Goal: Information Seeking & Learning: Learn about a topic

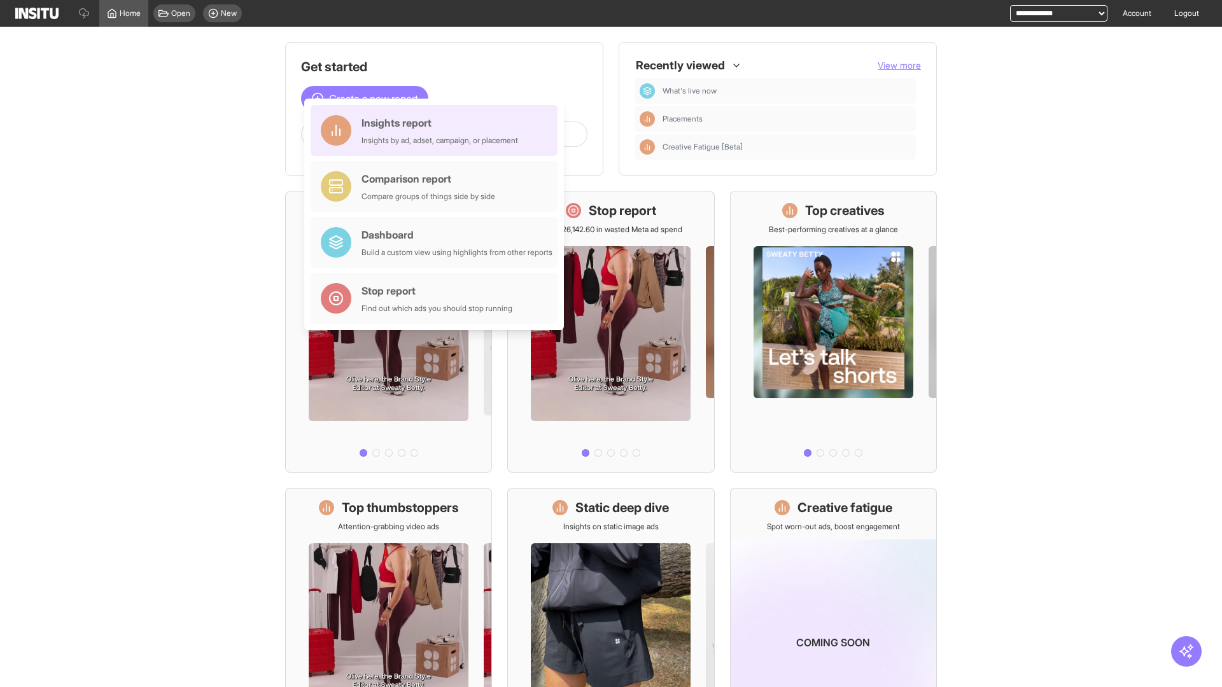
click at [437, 130] on div "Insights report Insights by ad, adset, campaign, or placement" at bounding box center [439, 130] width 157 height 31
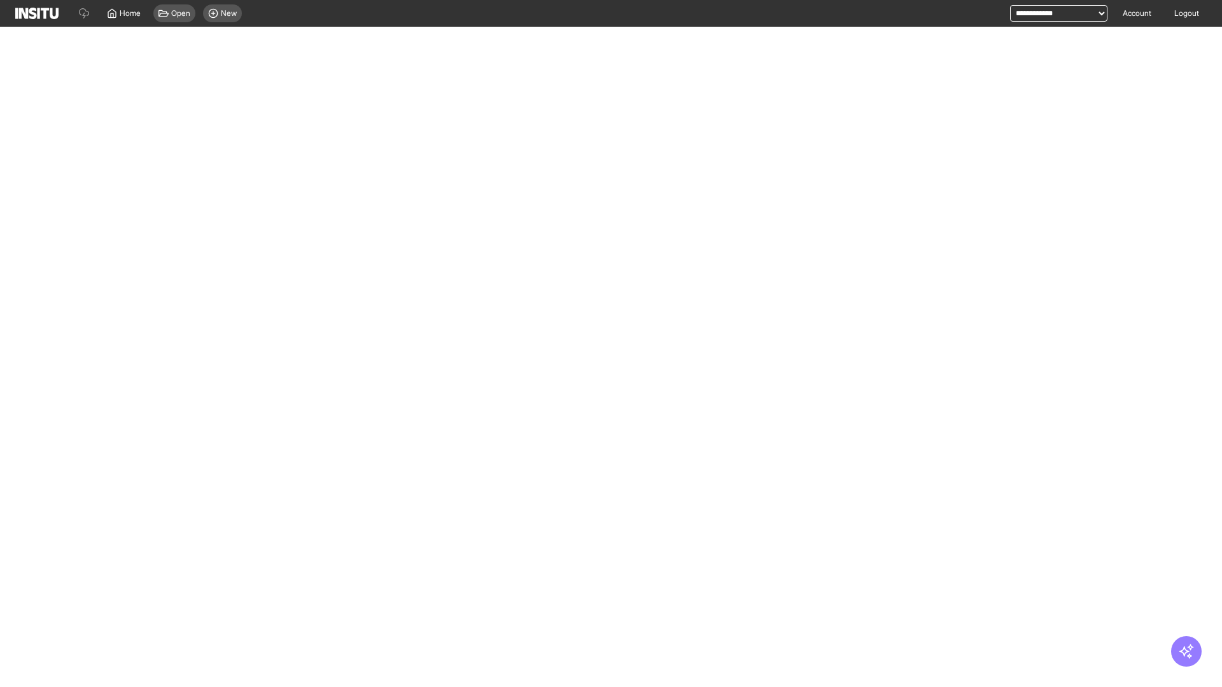
select select "**"
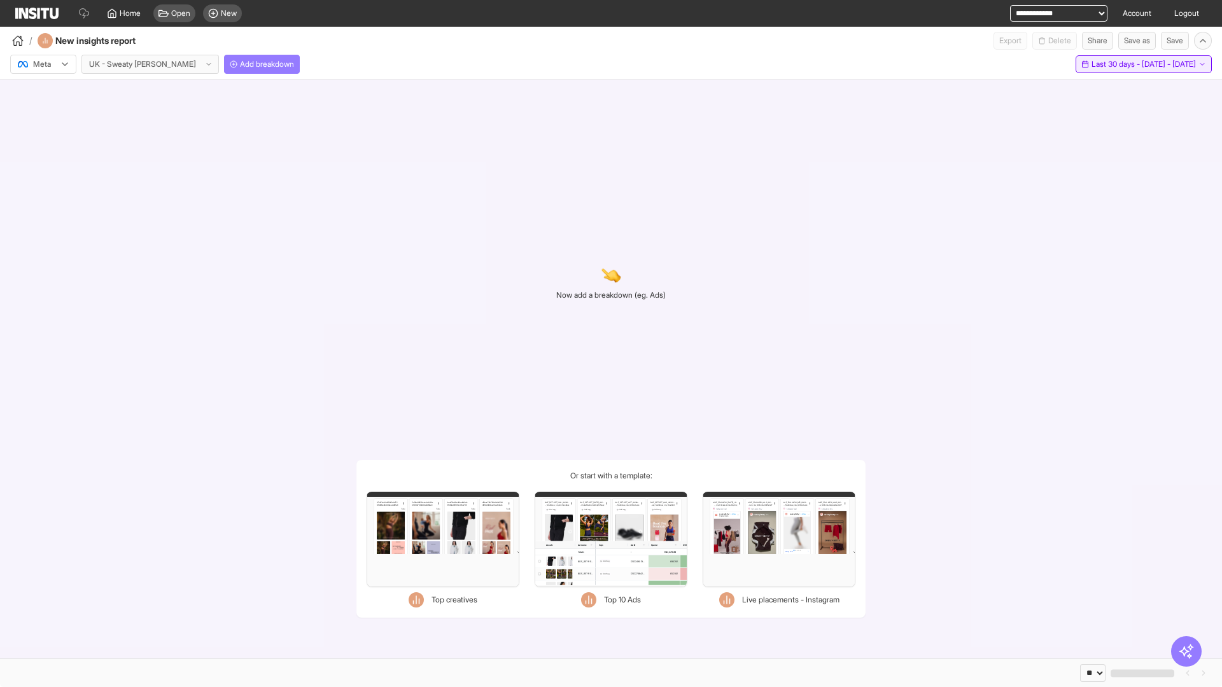
click at [1116, 64] on span "Last 30 days - [DATE] - [DATE]" at bounding box center [1143, 64] width 104 height 10
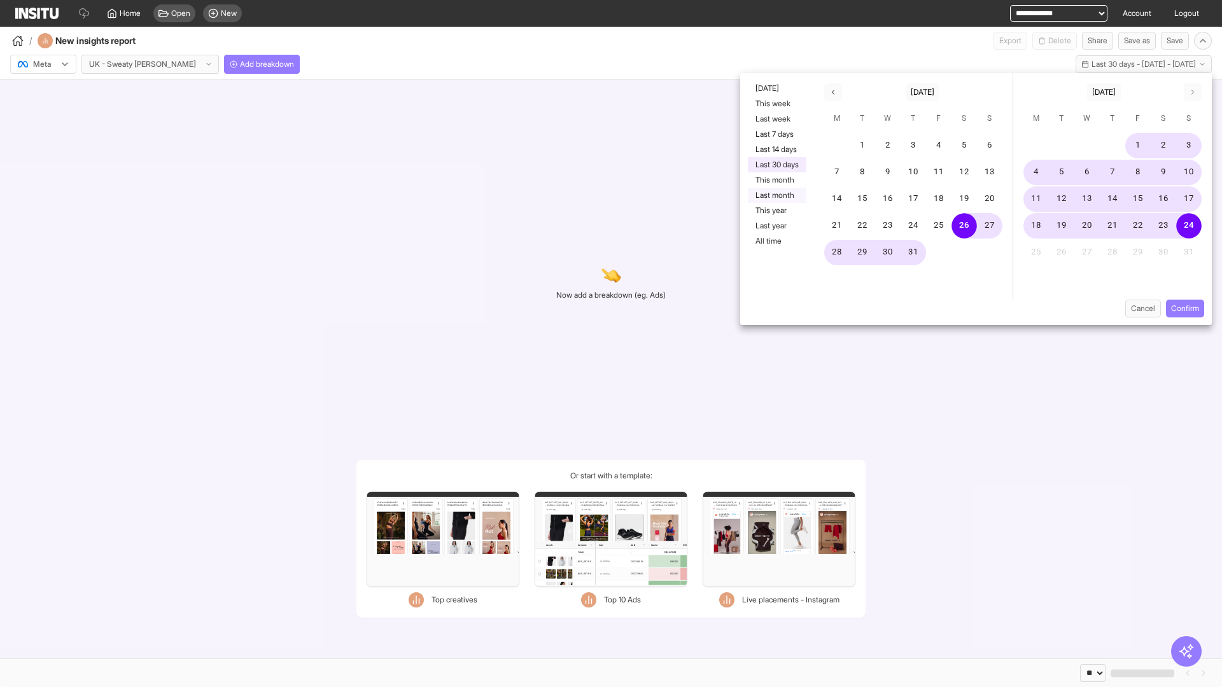
click at [776, 195] on button "Last month" at bounding box center [777, 195] width 59 height 15
